Goal: Task Accomplishment & Management: Manage account settings

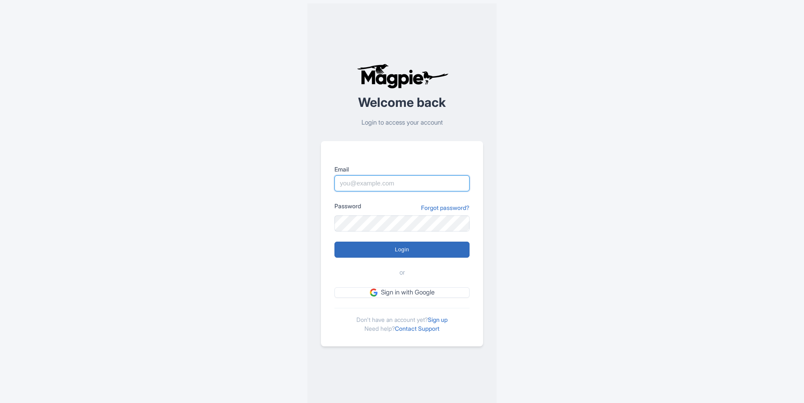
type input "indra.adiyudara@intrepidtravel.com"
click at [403, 252] on input "Login" at bounding box center [401, 249] width 135 height 16
type input "Logging in..."
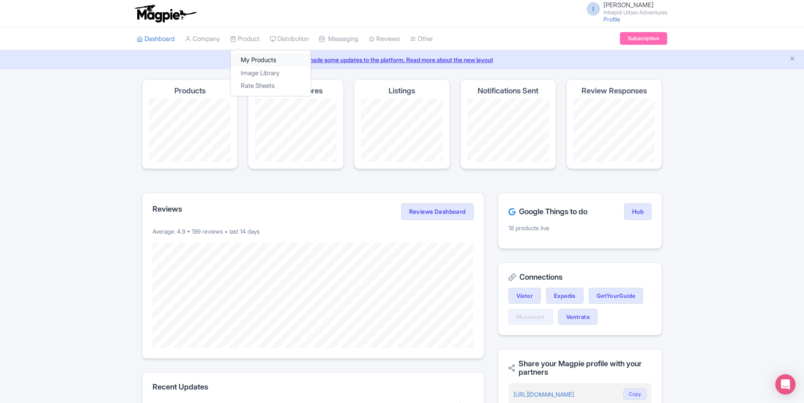
click at [260, 59] on link "My Products" at bounding box center [270, 60] width 80 height 13
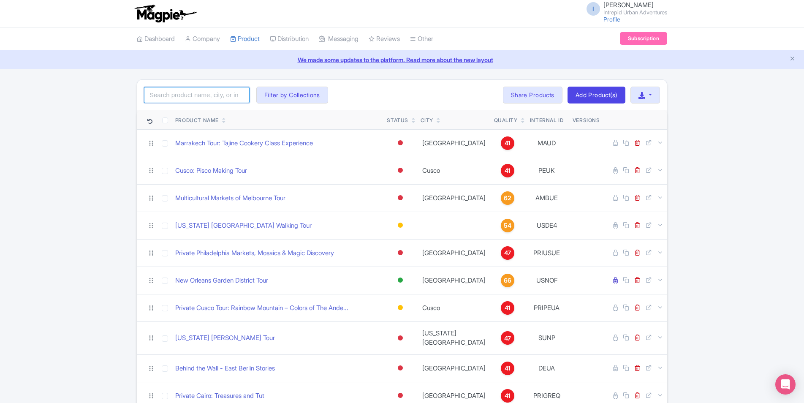
click at [213, 95] on input "search" at bounding box center [197, 95] width 106 height 16
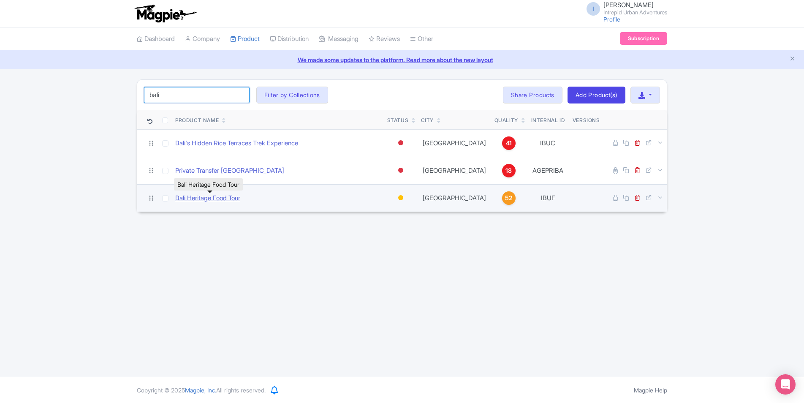
type input "bali"
click at [225, 197] on link "Bali Heritage Food Tour" at bounding box center [207, 198] width 65 height 10
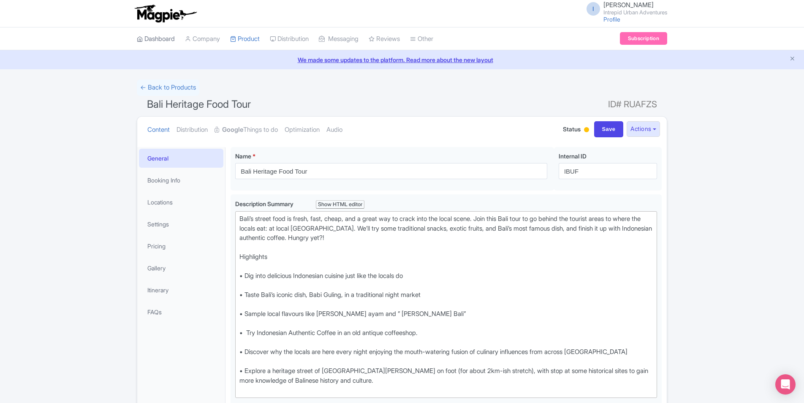
click at [166, 42] on link "Dashboard" at bounding box center [156, 38] width 38 height 23
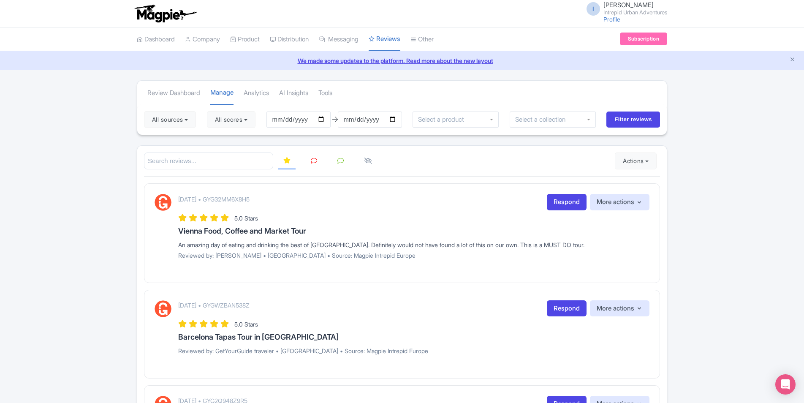
click at [229, 160] on input "search" at bounding box center [208, 160] width 129 height 17
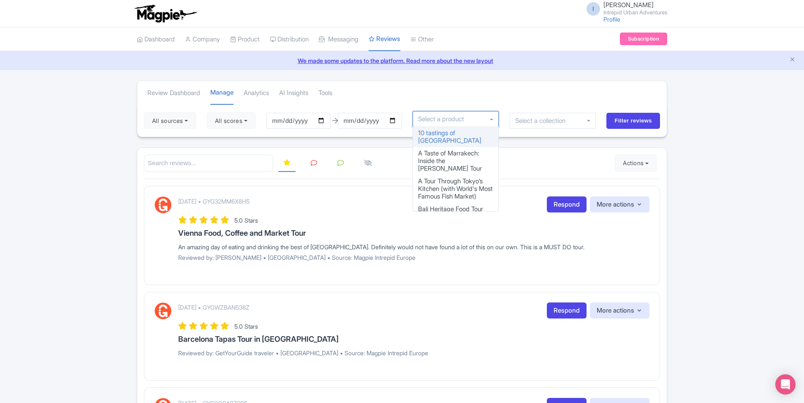
click at [469, 121] on input "select-one" at bounding box center [443, 119] width 51 height 8
type input "bali"
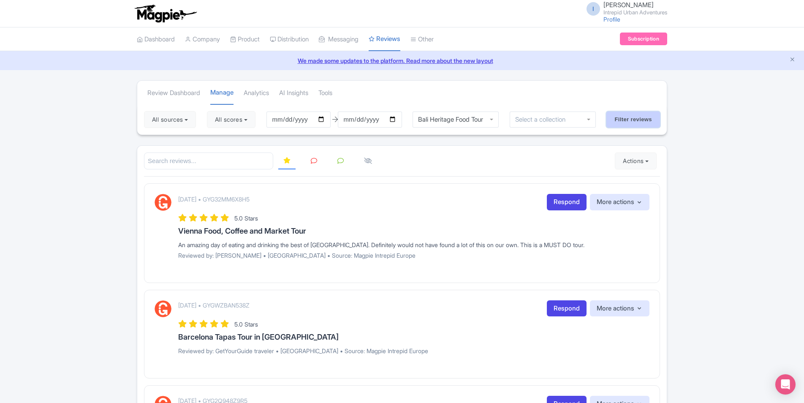
click at [633, 117] on input "Filter reviews" at bounding box center [633, 119] width 54 height 16
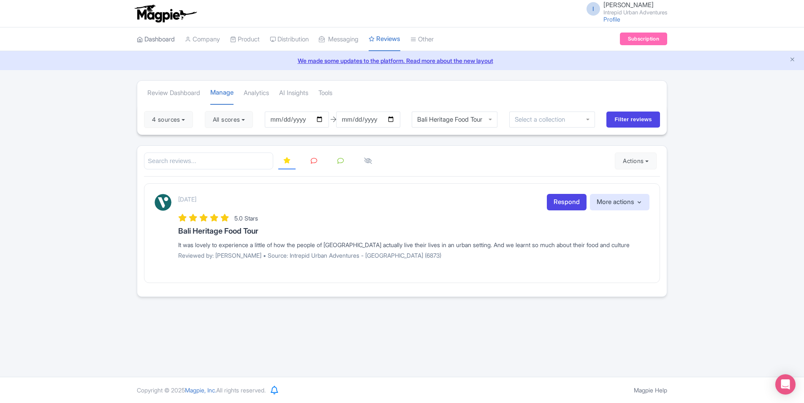
click at [168, 43] on link "Dashboard" at bounding box center [156, 39] width 38 height 23
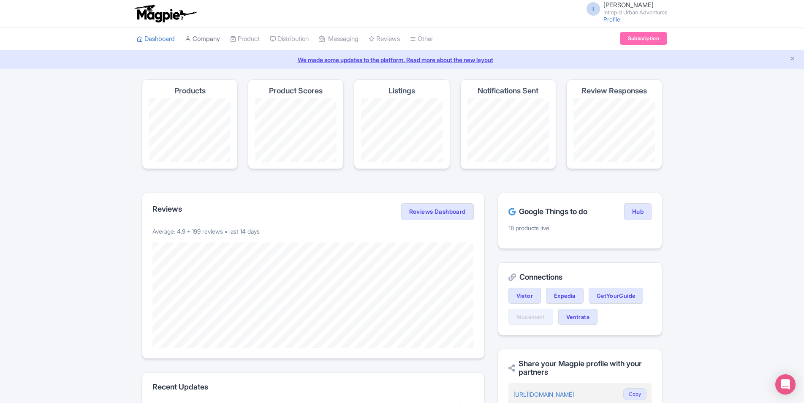
click at [206, 41] on link "Company" at bounding box center [202, 38] width 35 height 23
